Goal: Task Accomplishment & Management: Complete application form

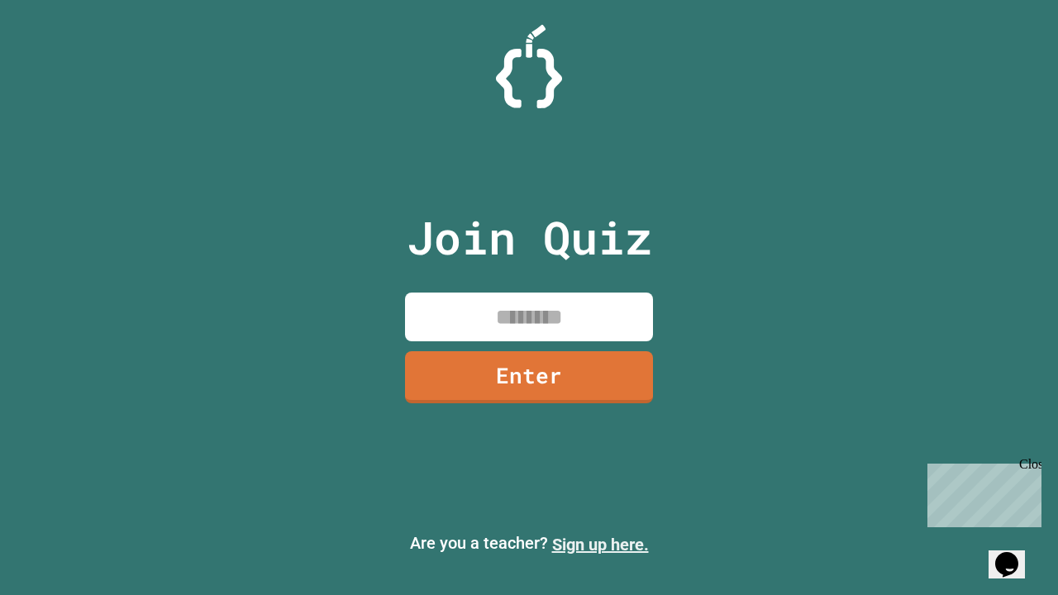
click at [600, 545] on link "Sign up here." at bounding box center [600, 545] width 97 height 20
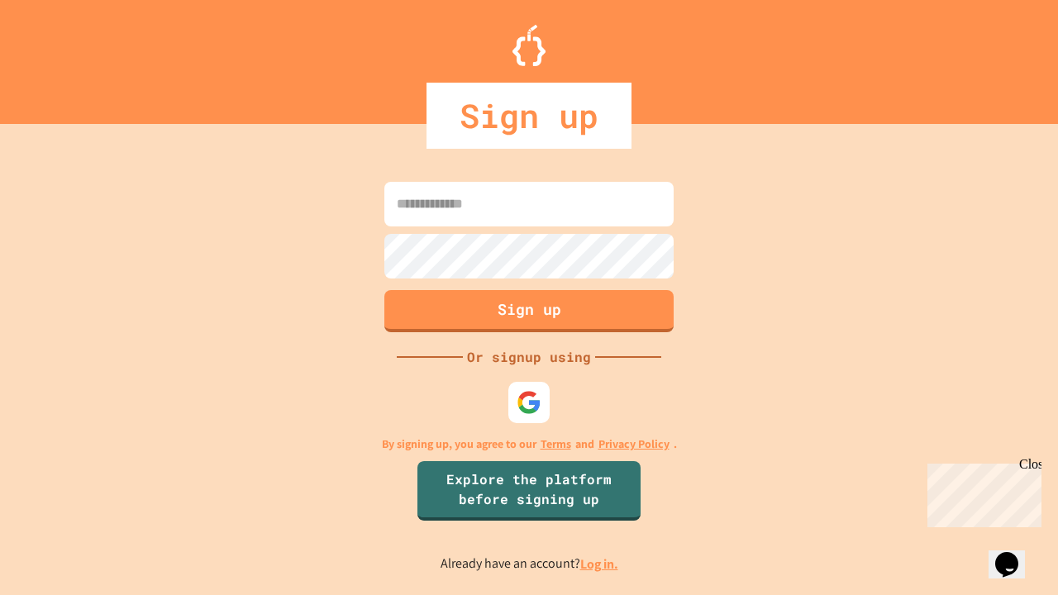
click at [600, 564] on link "Log in." at bounding box center [599, 564] width 38 height 17
